Goal: Transaction & Acquisition: Subscribe to service/newsletter

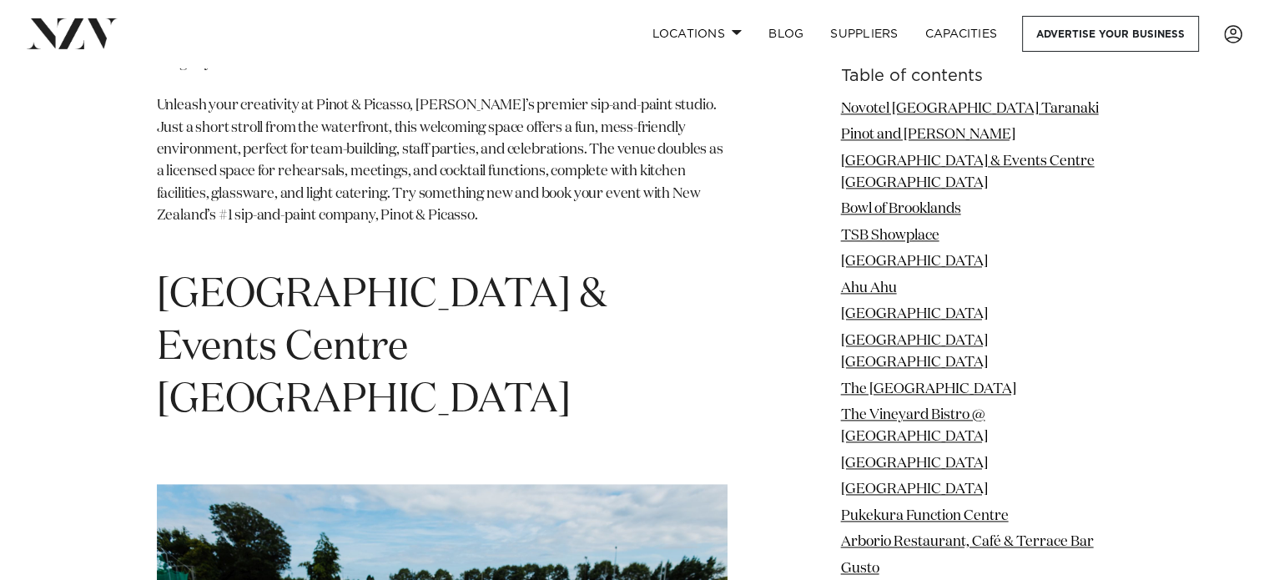
scroll to position [2632, 0]
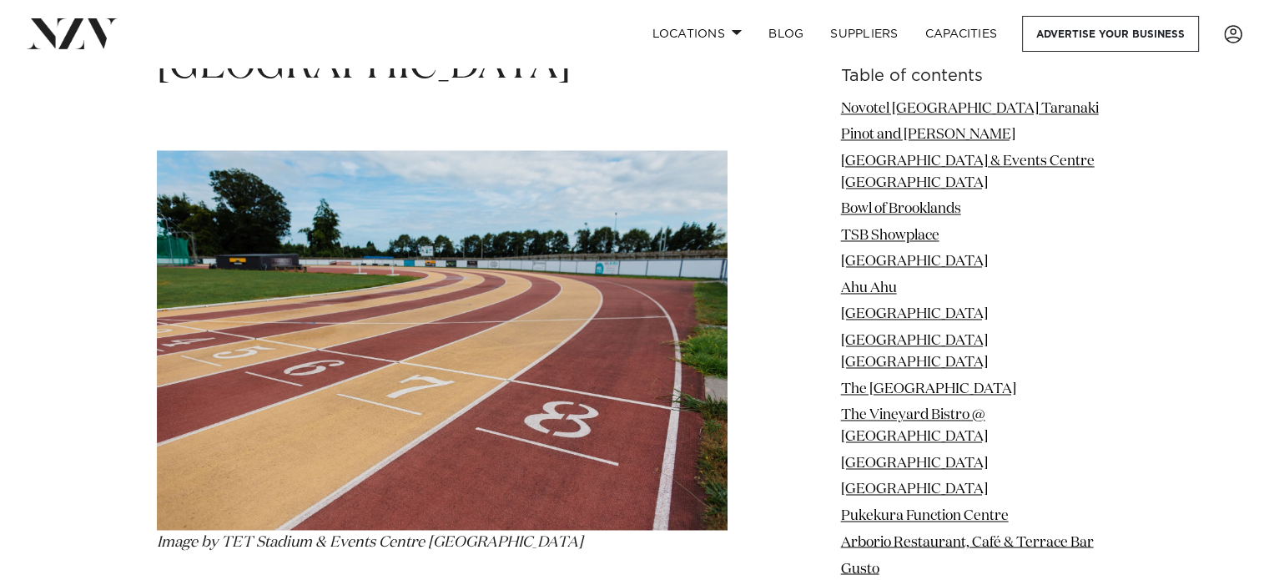
click at [1047, 381] on ul "Novotel New Plymouth Taranaki Pinot and Picasso Tet Stadium & Events Centre Ing…" at bounding box center [977, 378] width 272 height 561
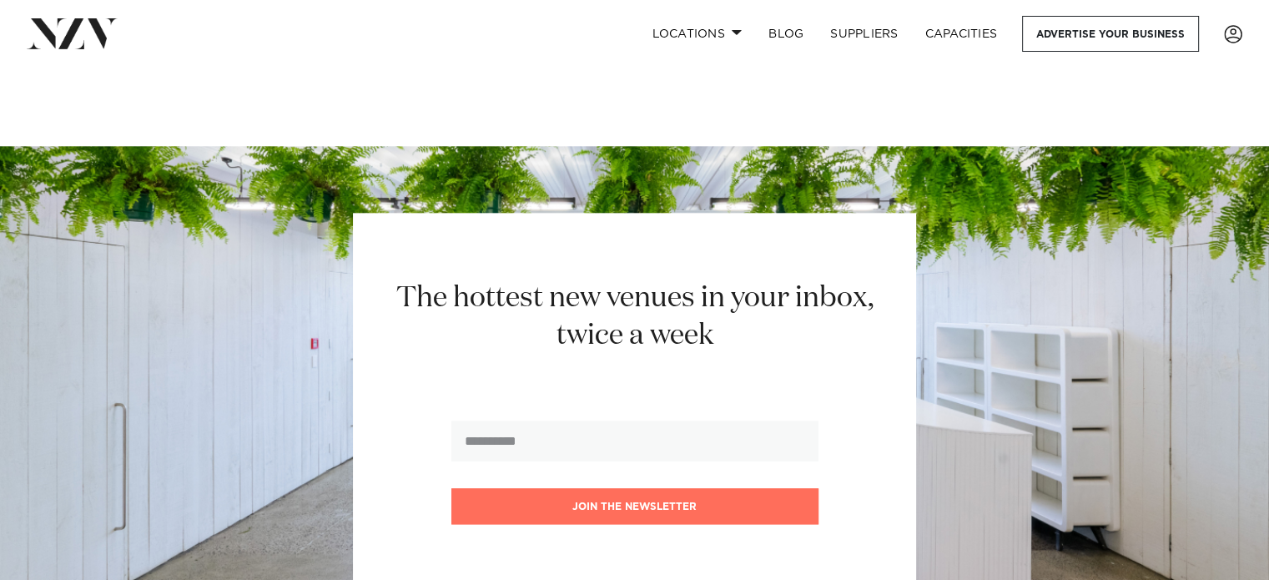
scroll to position [14605, 0]
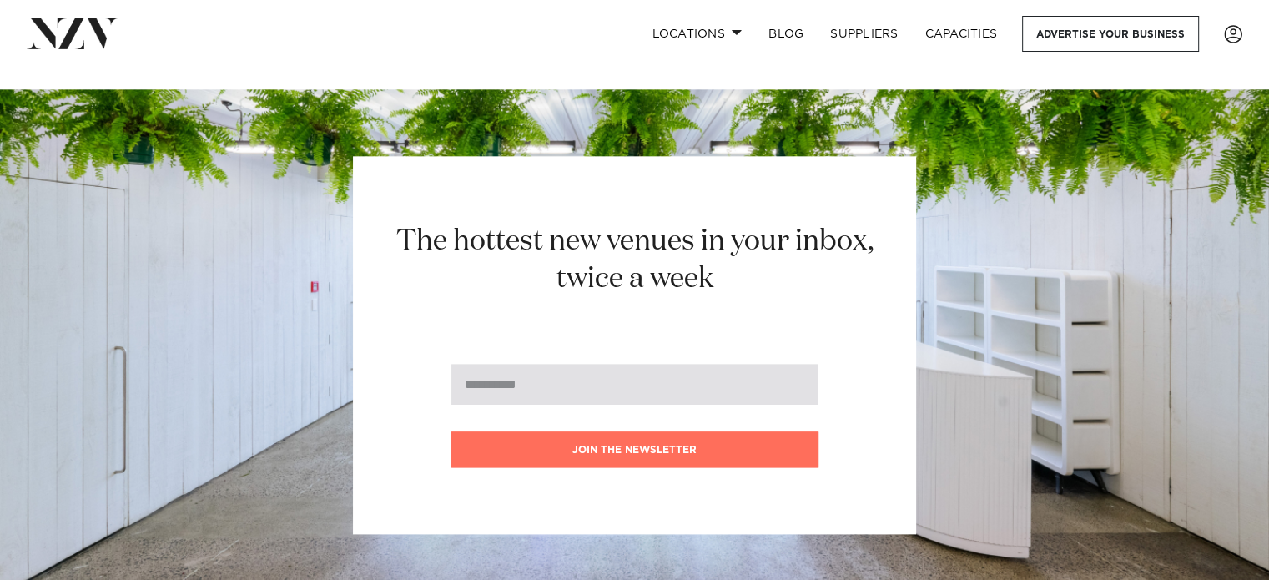
click at [481, 364] on input "email" at bounding box center [635, 384] width 367 height 41
click at [489, 364] on input "email" at bounding box center [635, 384] width 367 height 41
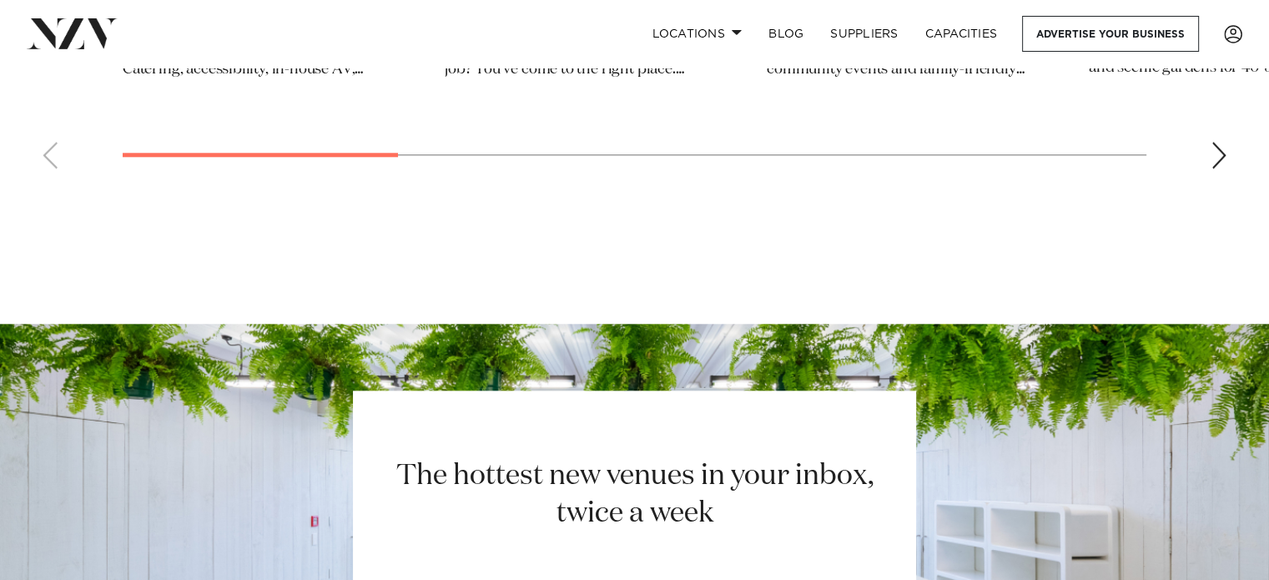
scroll to position [14522, 0]
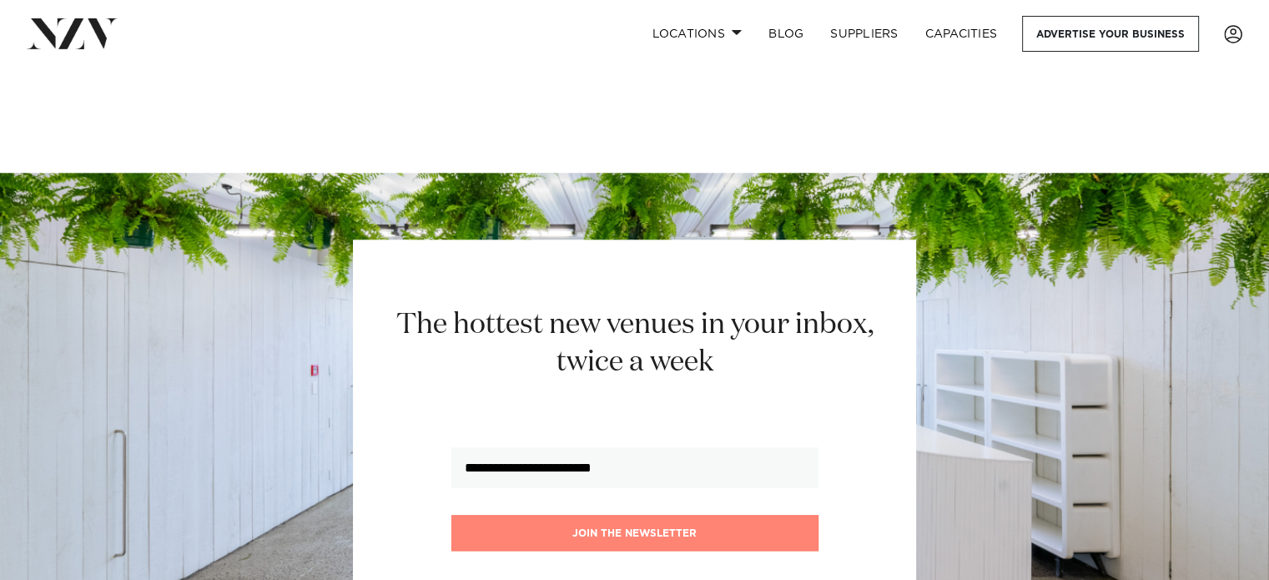
type input "**********"
click at [607, 515] on button "Join the newsletter" at bounding box center [635, 533] width 367 height 36
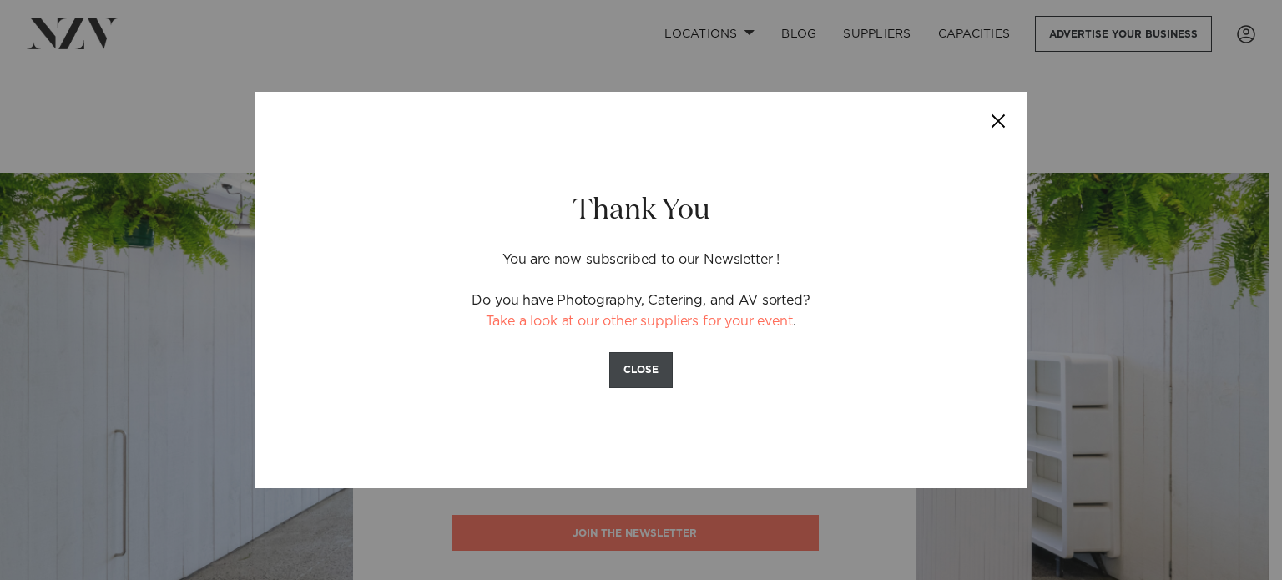
click at [653, 373] on button "CLOSE" at bounding box center [640, 370] width 63 height 36
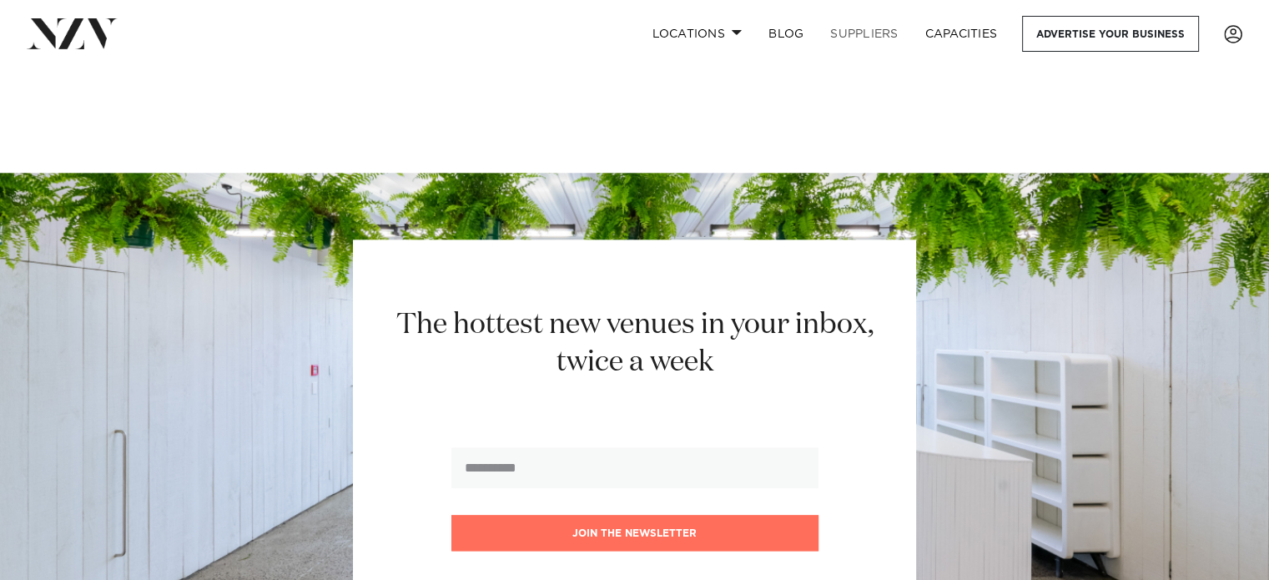
click at [848, 36] on link "SUPPLIERS" at bounding box center [864, 34] width 94 height 36
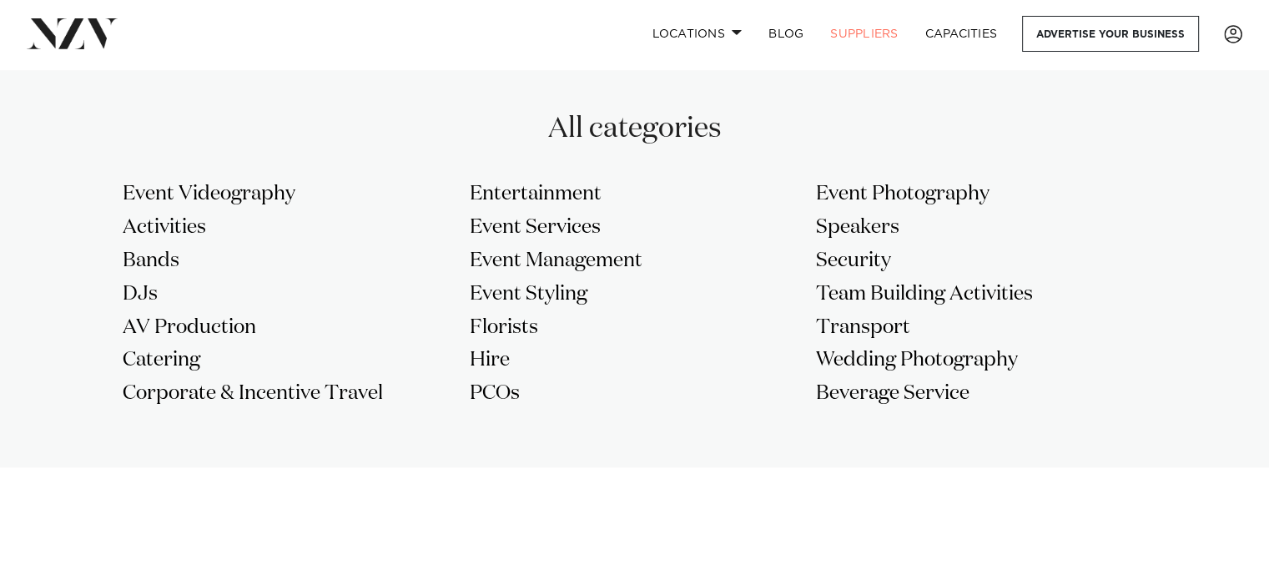
scroll to position [1419, 0]
